Goal: Navigation & Orientation: Go to known website

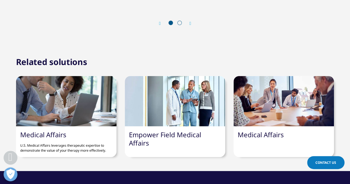
scroll to position [601, 0]
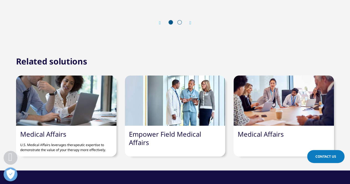
click at [61, 99] on div at bounding box center [66, 101] width 100 height 50
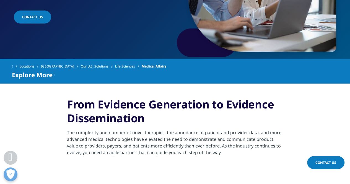
scroll to position [111, 0]
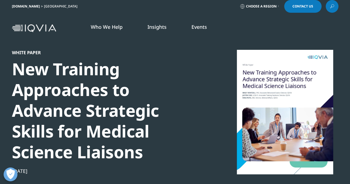
scroll to position [4, 0]
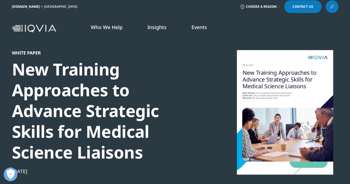
click at [253, 10] on link "Choose a Region" at bounding box center [259, 6] width 41 height 13
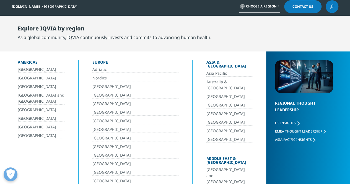
click at [206, 102] on link "[GEOGRAPHIC_DATA]" at bounding box center [229, 105] width 46 height 6
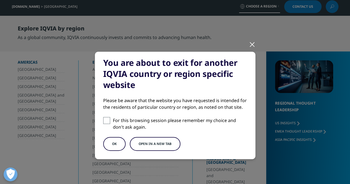
click at [120, 138] on button "OK" at bounding box center [114, 144] width 22 height 14
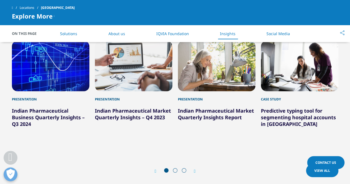
scroll to position [694, 0]
